Goal: Task Accomplishment & Management: Complete application form

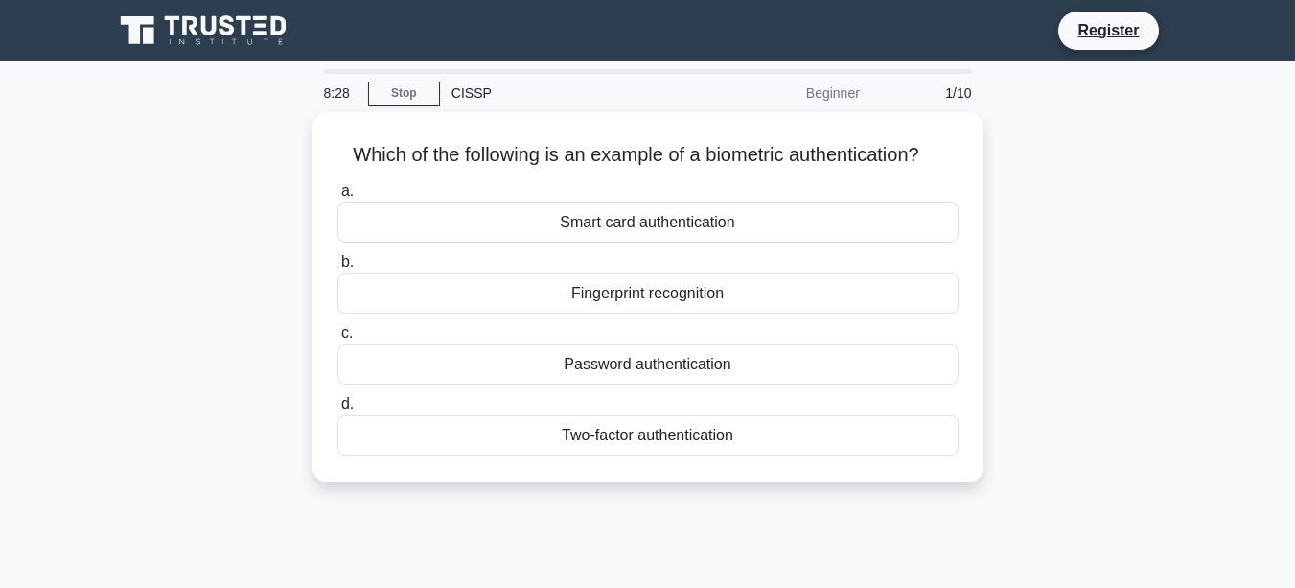
click at [796, 285] on div "Fingerprint recognition" at bounding box center [647, 293] width 621 height 40
click at [337, 268] on input "b. Fingerprint recognition" at bounding box center [337, 262] width 0 height 12
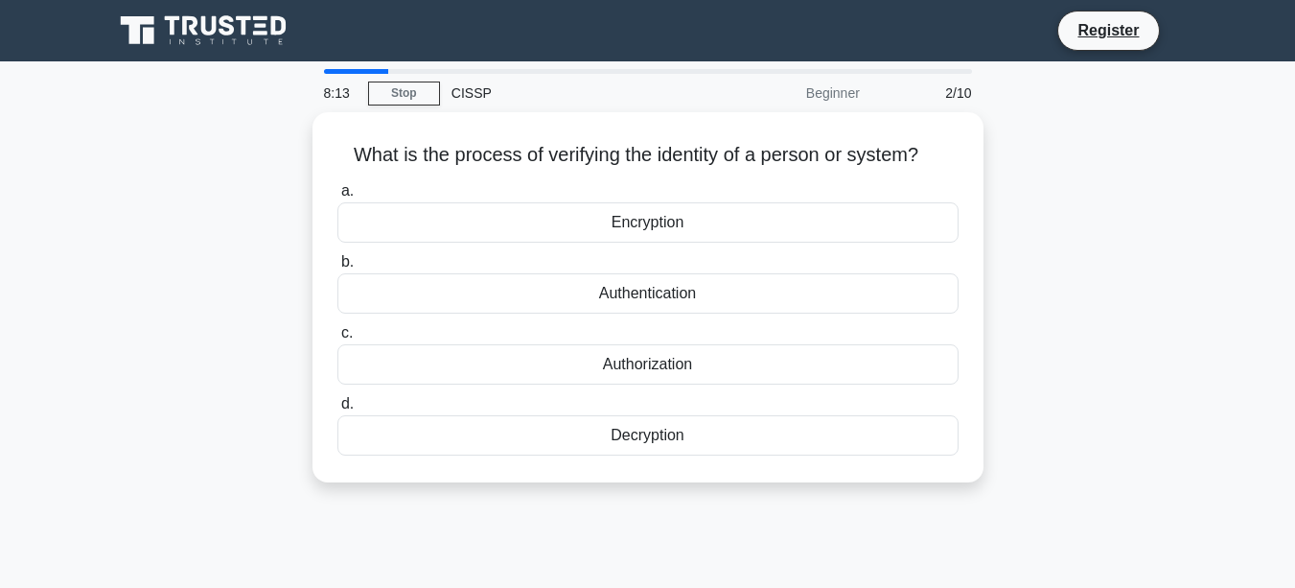
click at [722, 348] on div "Authorization" at bounding box center [647, 364] width 621 height 40
click at [337, 339] on input "c. Authorization" at bounding box center [337, 333] width 0 height 12
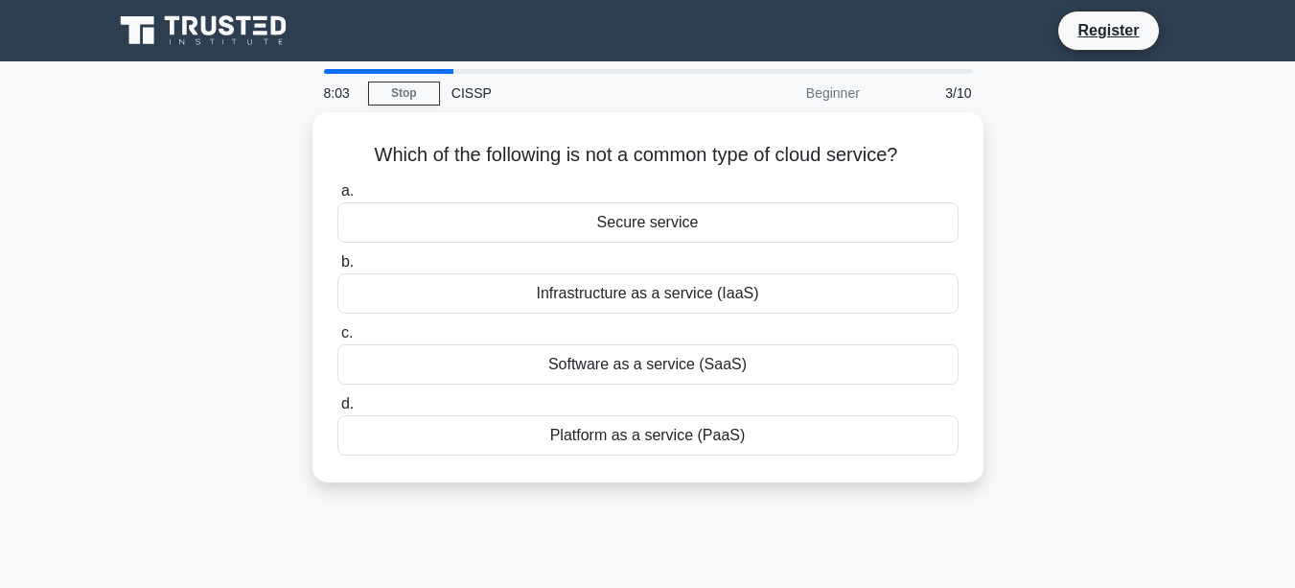
click at [642, 363] on div "Software as a service (SaaS)" at bounding box center [647, 364] width 621 height 40
click at [337, 339] on input "c. Software as a service (SaaS)" at bounding box center [337, 333] width 0 height 12
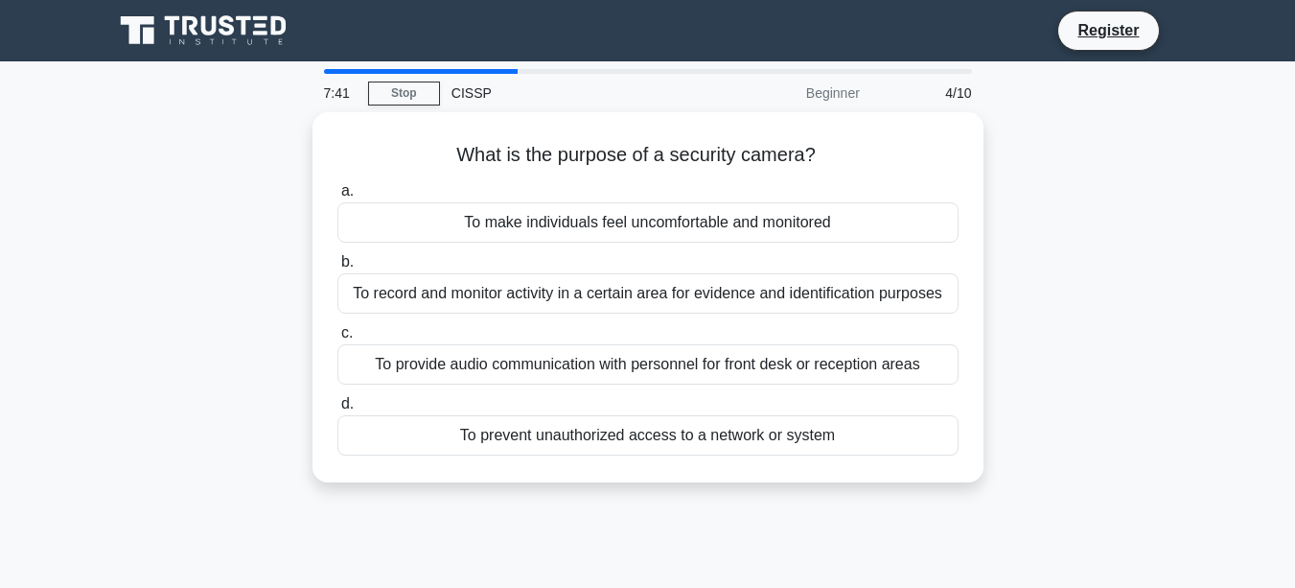
click at [607, 302] on div "To record and monitor activity in a certain area for evidence and identificatio…" at bounding box center [647, 293] width 621 height 40
click at [337, 268] on input "b. To record and monitor activity in a certain area for evidence and identifica…" at bounding box center [337, 262] width 0 height 12
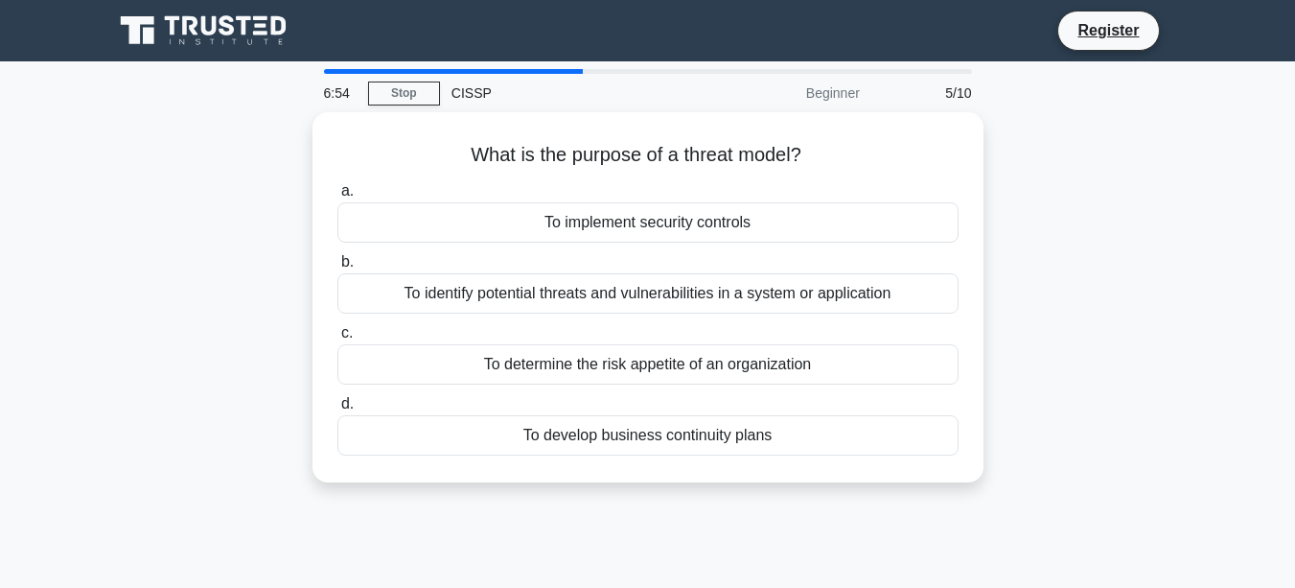
click at [779, 211] on div "To implement security controls" at bounding box center [647, 222] width 621 height 40
click at [337, 197] on input "a. To implement security controls" at bounding box center [337, 191] width 0 height 12
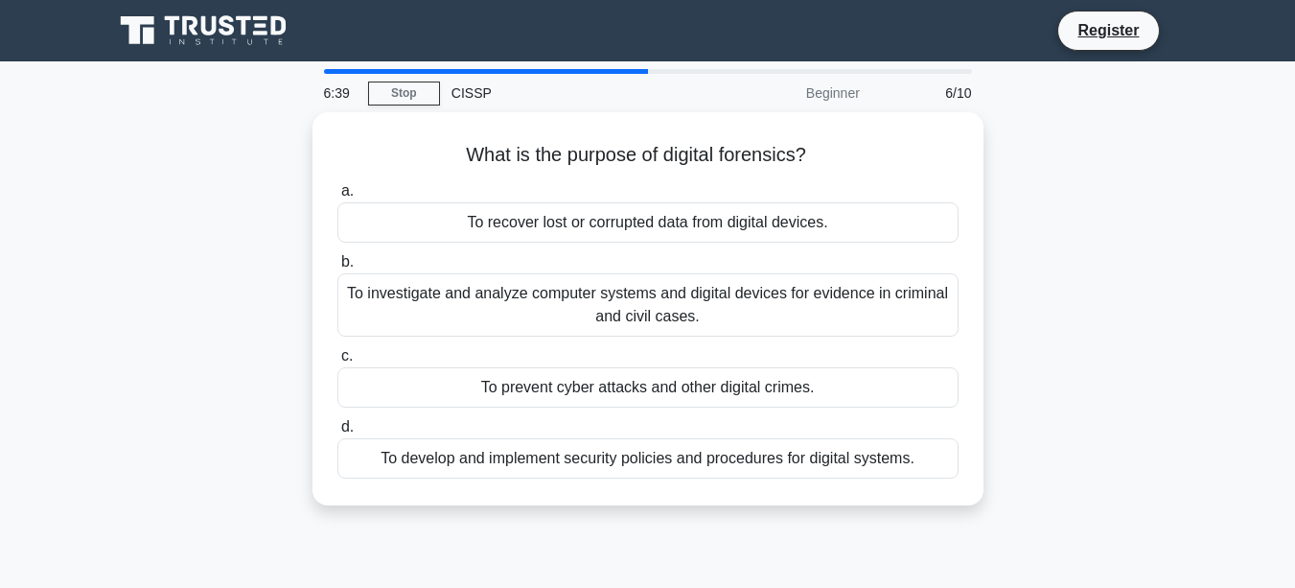
click at [663, 461] on div "To develop and implement security policies and procedures for digital systems." at bounding box center [647, 458] width 621 height 40
click at [337, 433] on input "d. To develop and implement security policies and procedures for digital system…" at bounding box center [337, 427] width 0 height 12
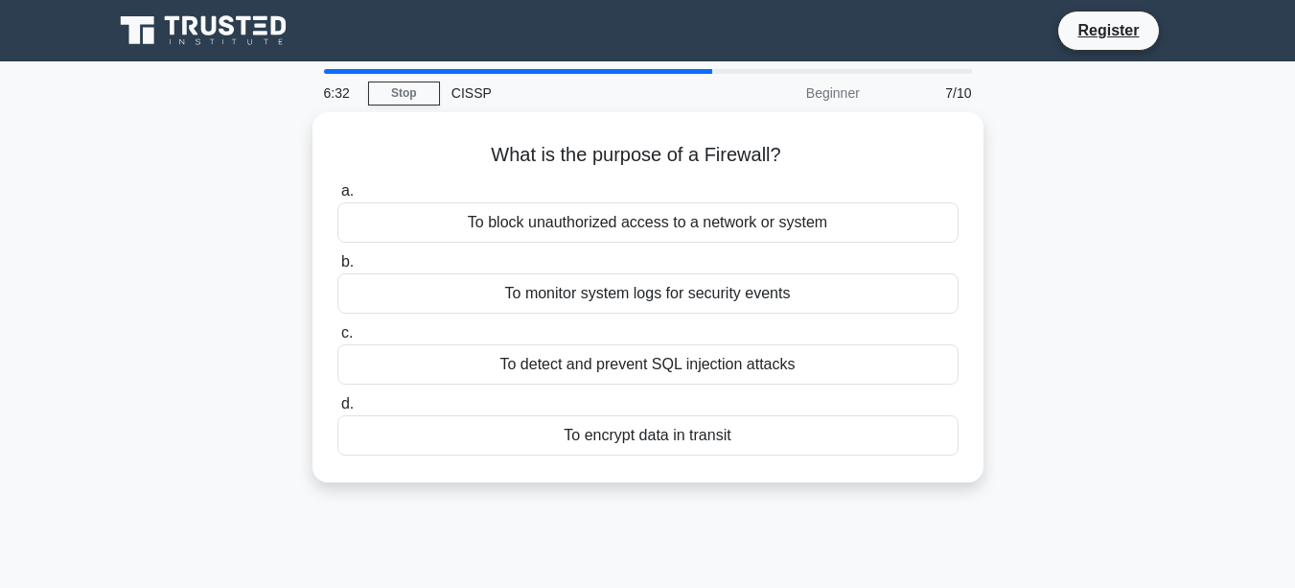
click at [647, 298] on div "To monitor system logs for security events" at bounding box center [647, 293] width 621 height 40
click at [337, 268] on input "b. To monitor system logs for security events" at bounding box center [337, 262] width 0 height 12
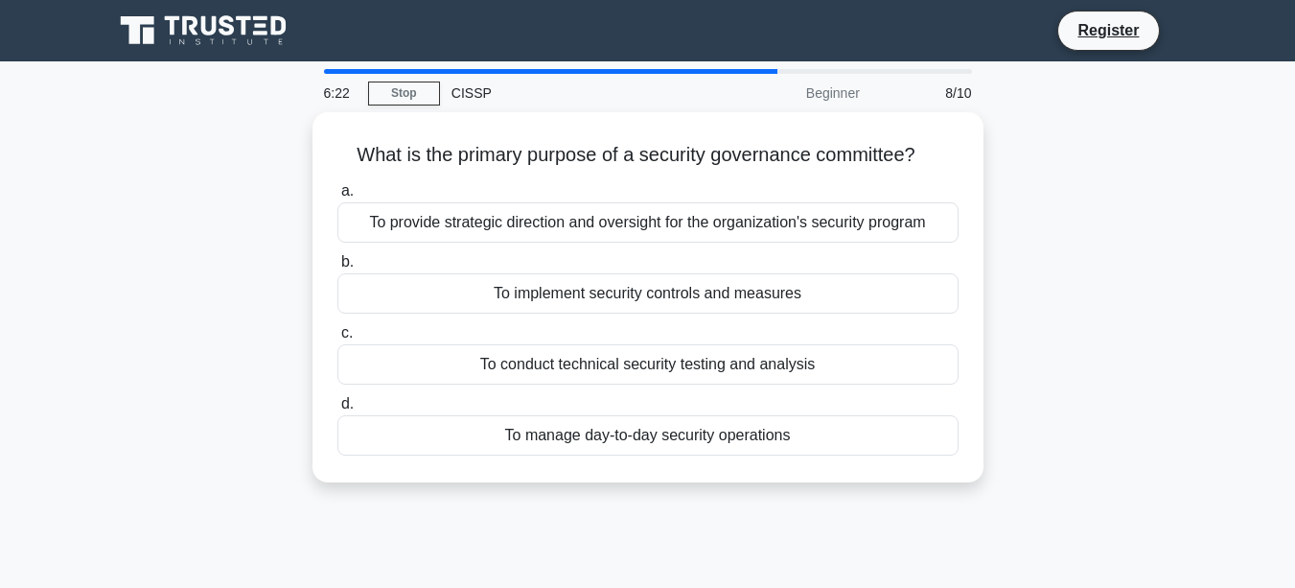
click at [589, 282] on div "To implement security controls and measures" at bounding box center [647, 293] width 621 height 40
click at [337, 268] on input "b. To implement security controls and measures" at bounding box center [337, 262] width 0 height 12
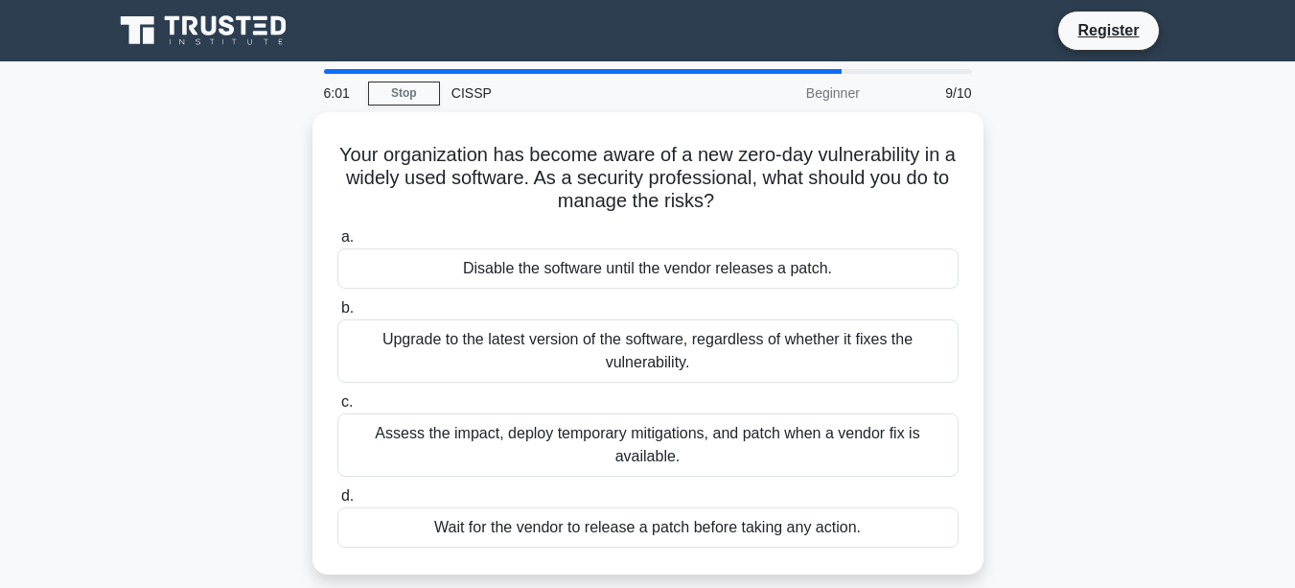
click at [549, 344] on div "Upgrade to the latest version of the software, regardless of whether it fixes t…" at bounding box center [647, 350] width 621 height 63
click at [337, 314] on input "b. Upgrade to the latest version of the software, regardless of whether it fixe…" at bounding box center [337, 308] width 0 height 12
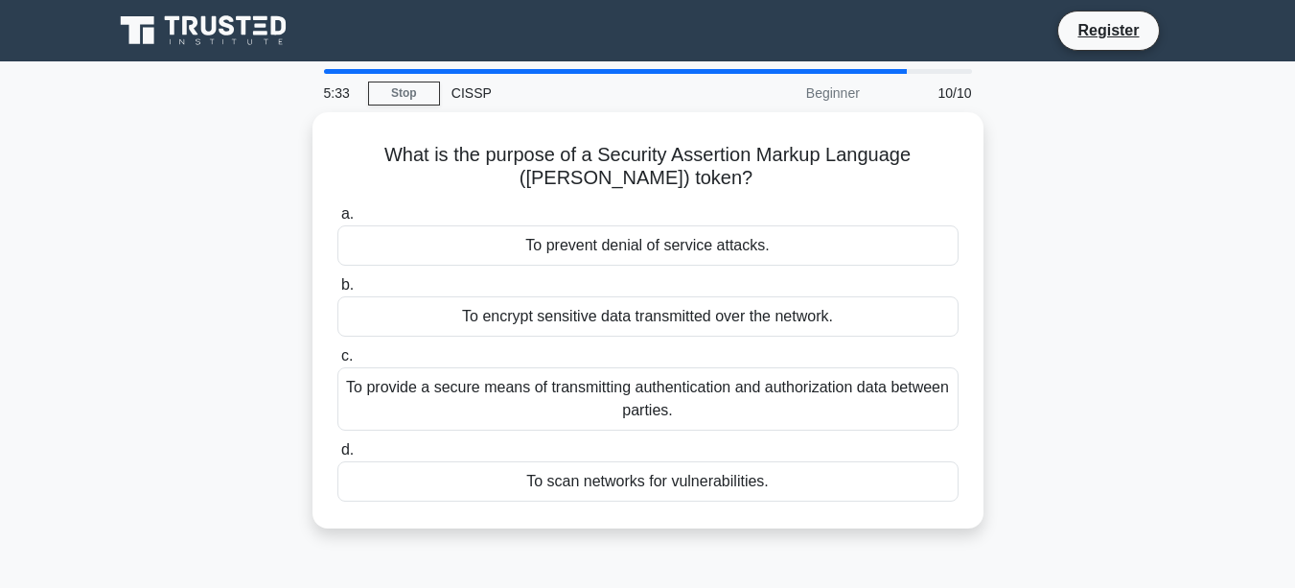
click at [616, 412] on div "To provide a secure means of transmitting authentication and authorization data…" at bounding box center [647, 398] width 621 height 63
click at [337, 362] on input "c. To provide a secure means of transmitting authentication and authorization d…" at bounding box center [337, 356] width 0 height 12
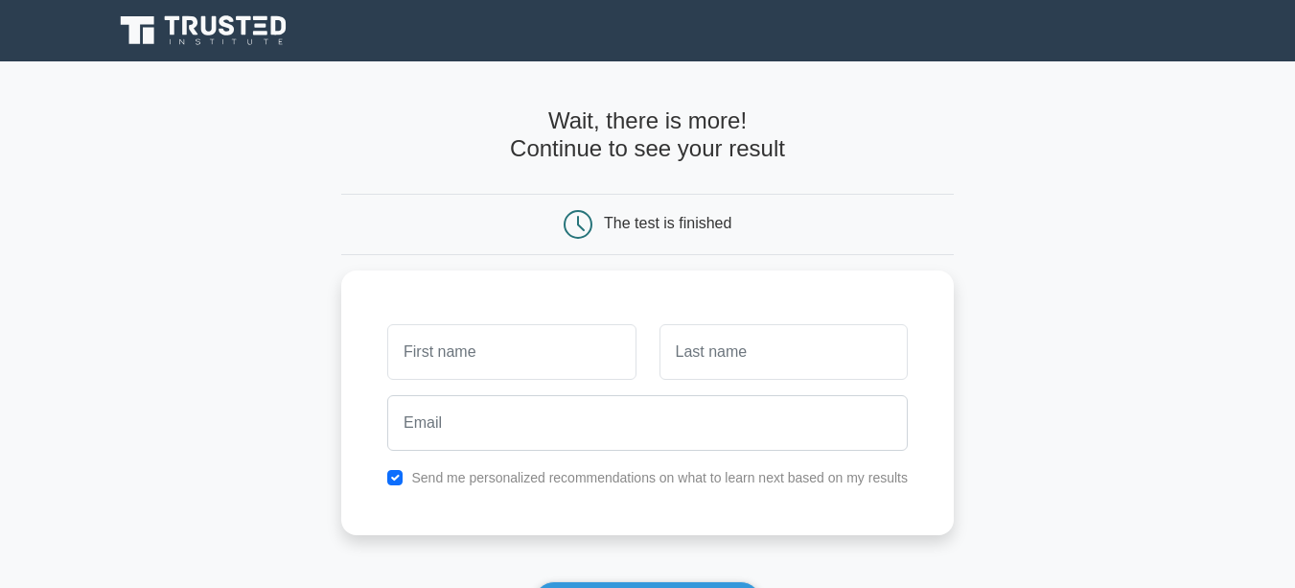
click at [543, 332] on input "text" at bounding box center [511, 352] width 248 height 56
type input "[PERSON_NAME]"
click at [689, 368] on input "text" at bounding box center [783, 352] width 248 height 56
type input "Qaisar"
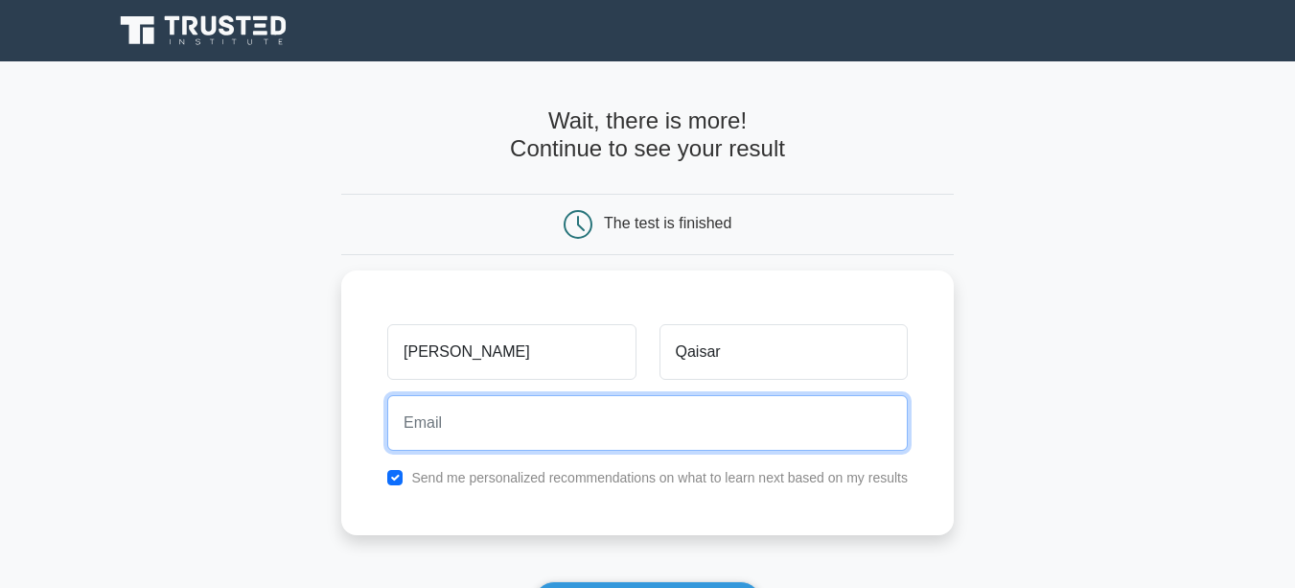
click at [625, 414] on input "email" at bounding box center [647, 423] width 520 height 56
type input "[EMAIL_ADDRESS][DOMAIN_NAME]"
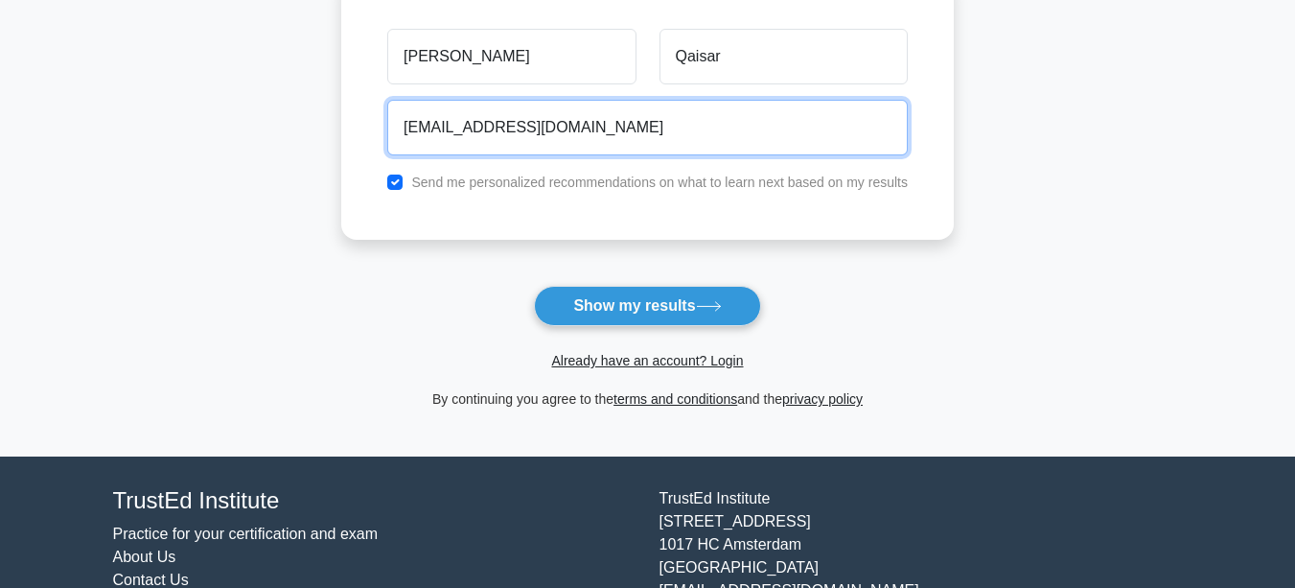
scroll to position [306, 0]
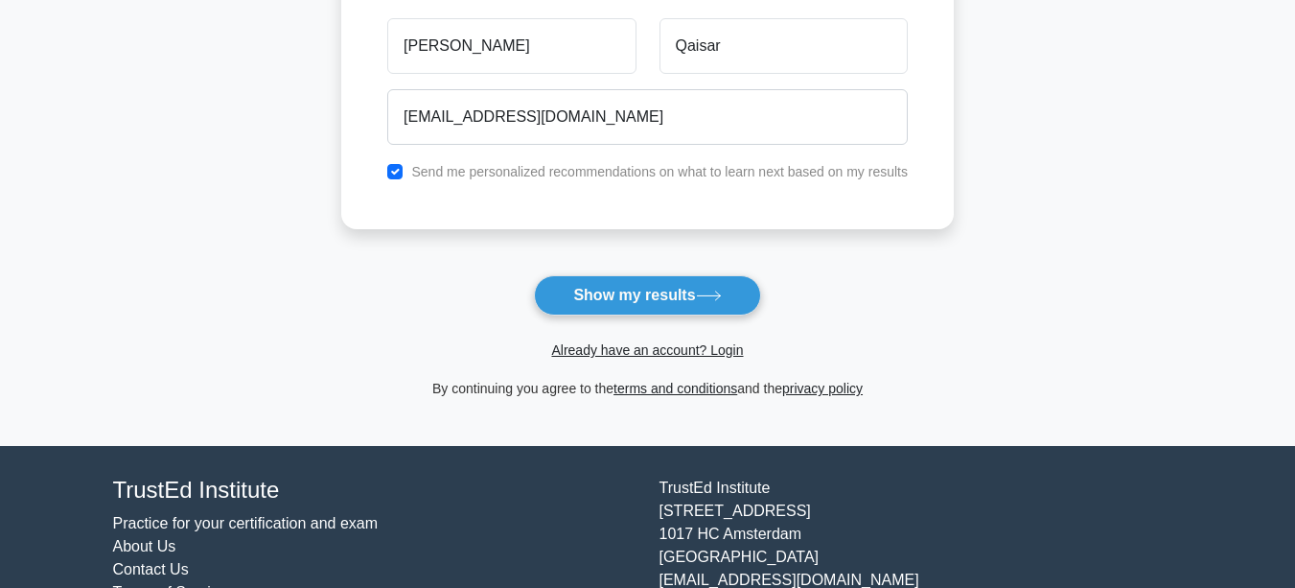
click at [683, 295] on button "Show my results" at bounding box center [647, 295] width 226 height 40
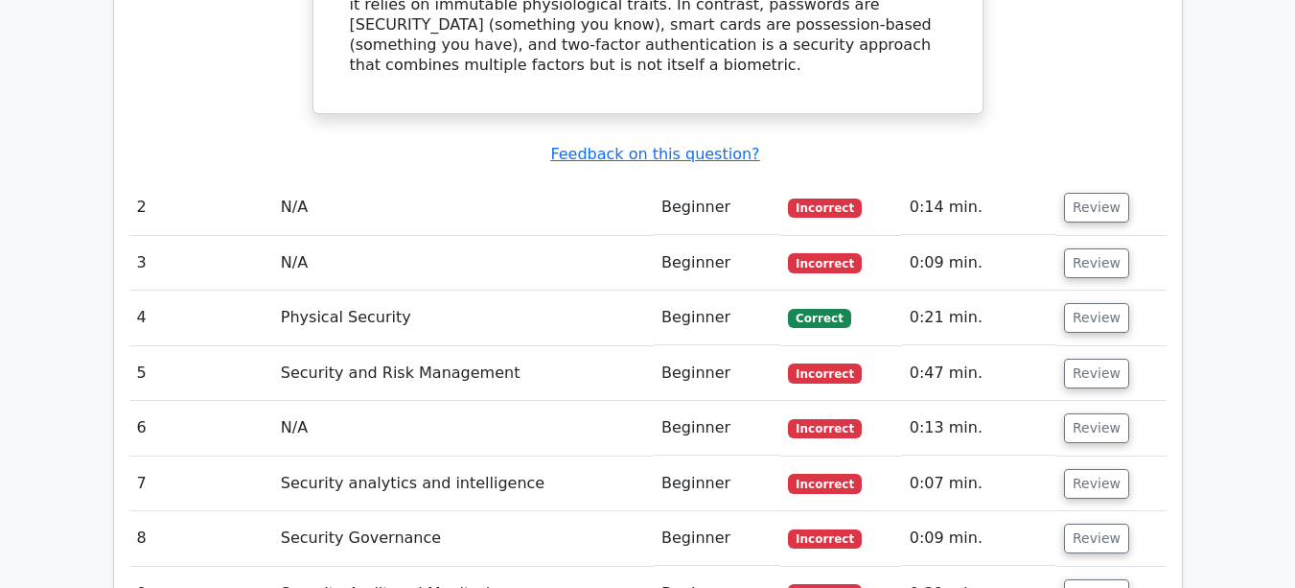
scroll to position [2074, 0]
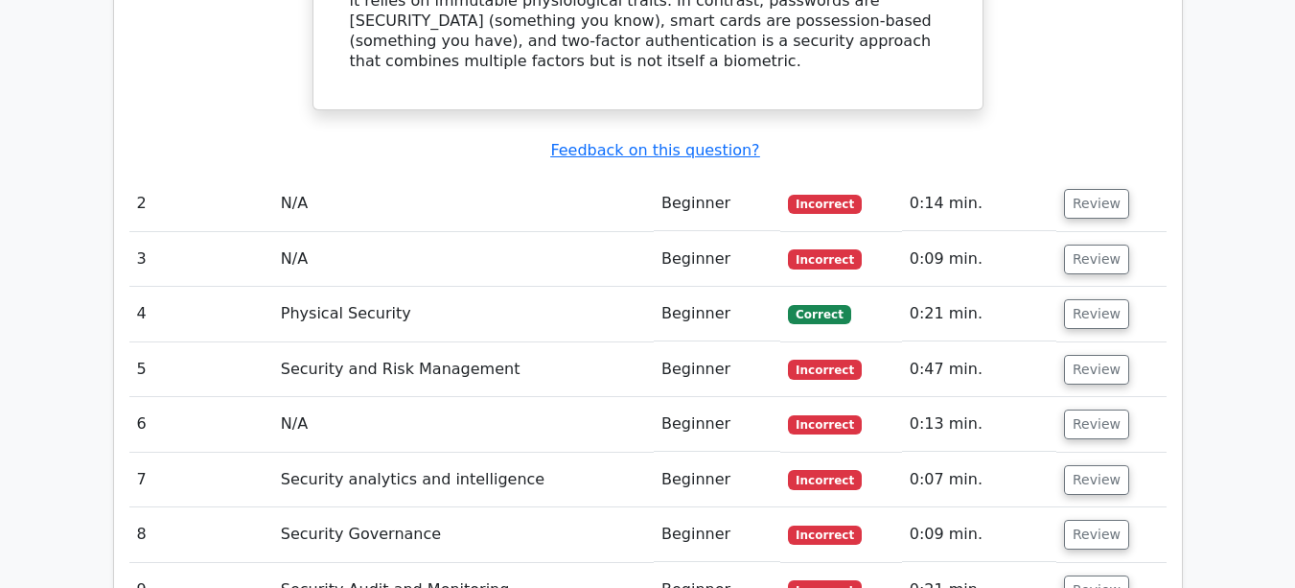
click at [780, 287] on td "Correct" at bounding box center [840, 314] width 121 height 55
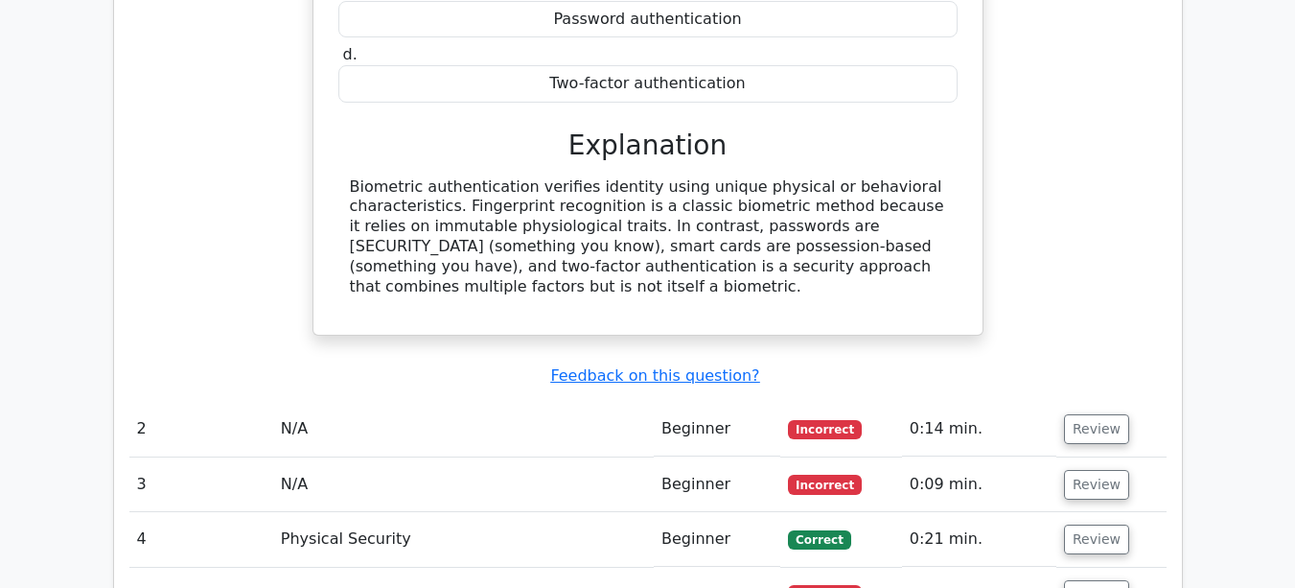
scroll to position [1565, 0]
